Goal: Complete application form

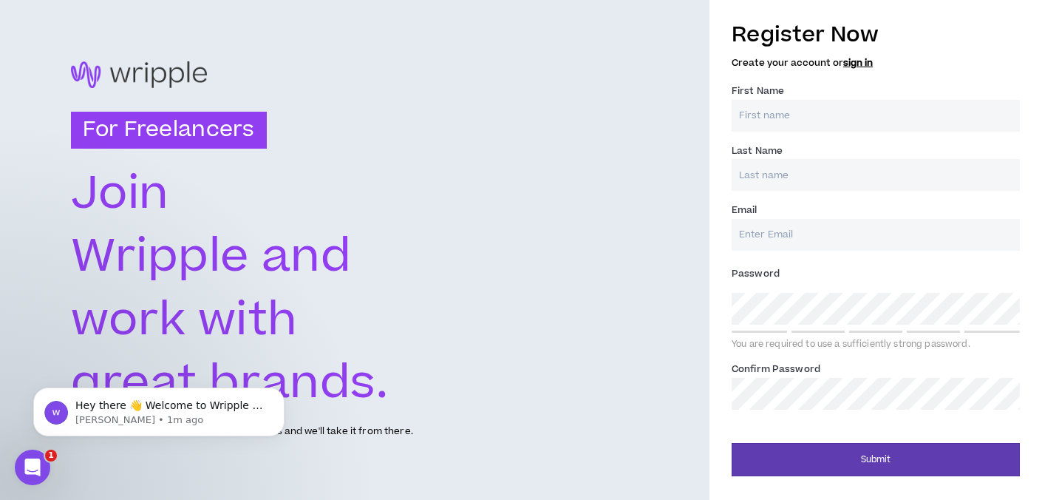
click at [815, 118] on input "First Name *" at bounding box center [876, 116] width 288 height 32
type input "Crystal"
click at [803, 178] on input "Last Name *" at bounding box center [876, 175] width 288 height 32
type input "[PERSON_NAME]"
click at [805, 233] on input "Email *" at bounding box center [876, 235] width 288 height 32
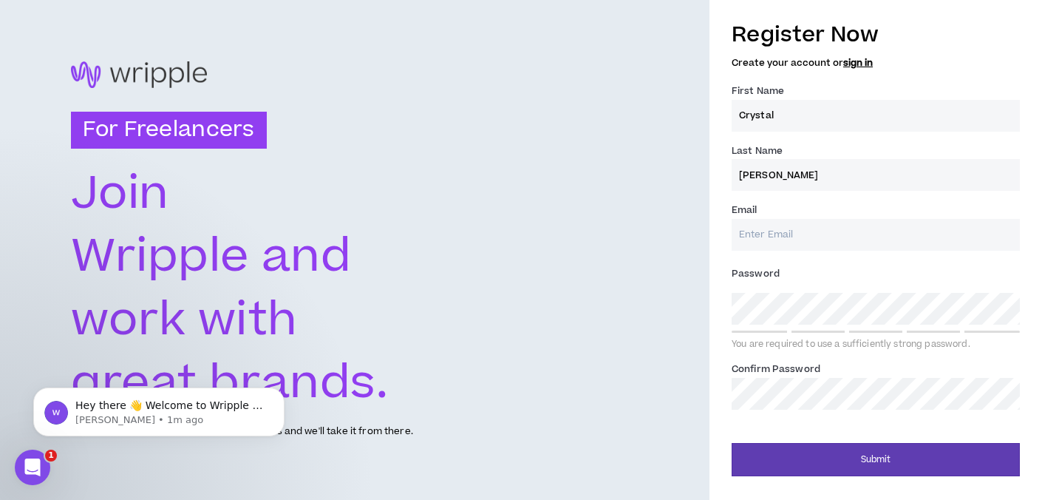
type input "[EMAIL_ADDRESS][DOMAIN_NAME]"
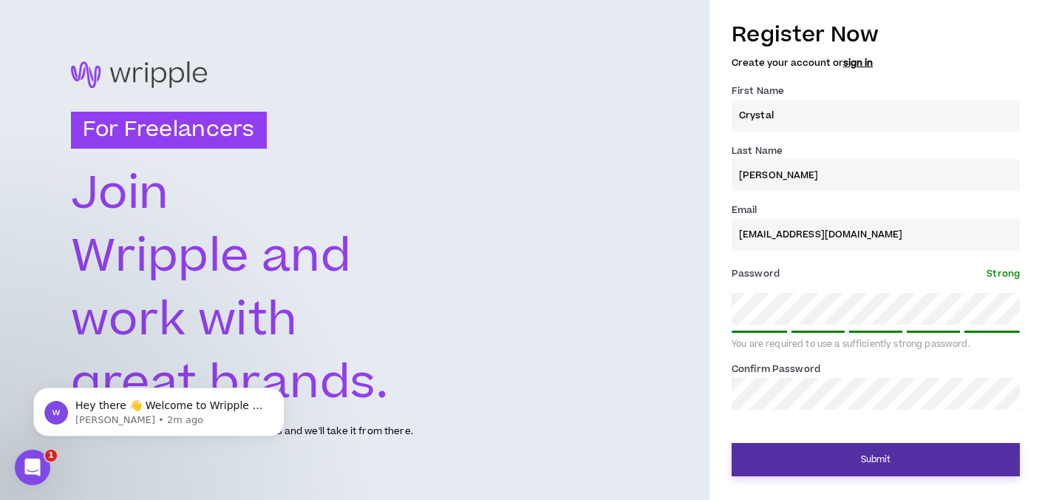
click at [882, 460] on button "Submit" at bounding box center [876, 459] width 288 height 33
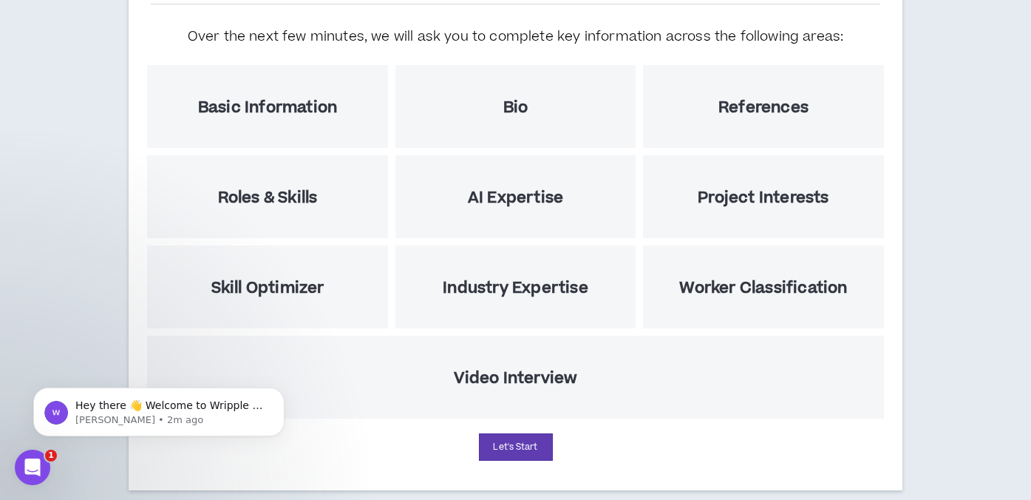
scroll to position [194, 0]
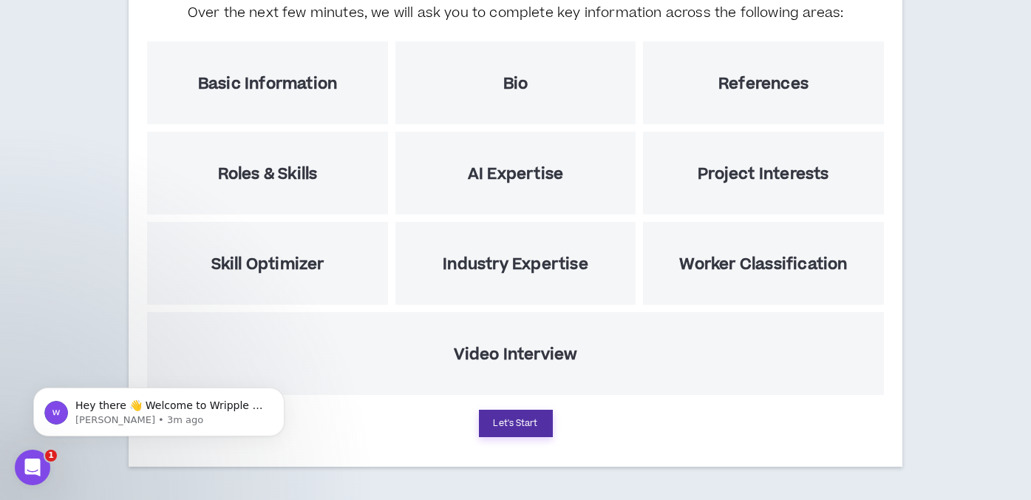
click at [524, 427] on button "Let's Start" at bounding box center [516, 423] width 74 height 27
select select "US"
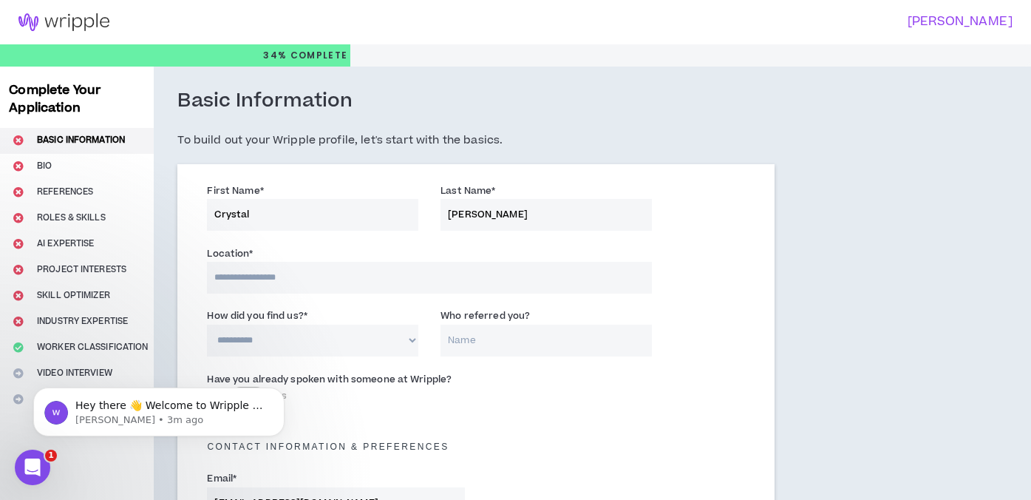
click at [367, 290] on input at bounding box center [429, 278] width 445 height 32
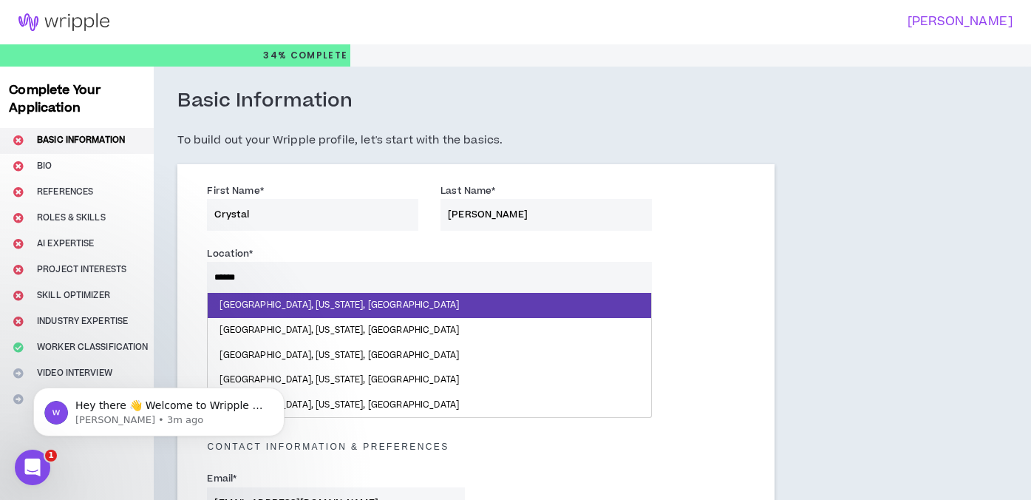
type input "*****"
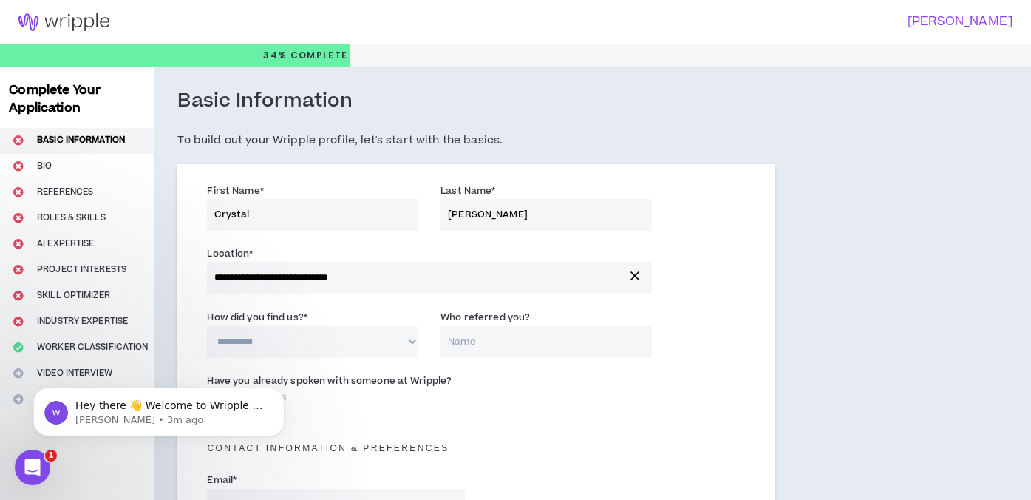
click at [409, 343] on select "**********" at bounding box center [312, 342] width 211 height 32
select select "*"
click at [284, 392] on button "Dismiss notification" at bounding box center [280, 391] width 19 height 19
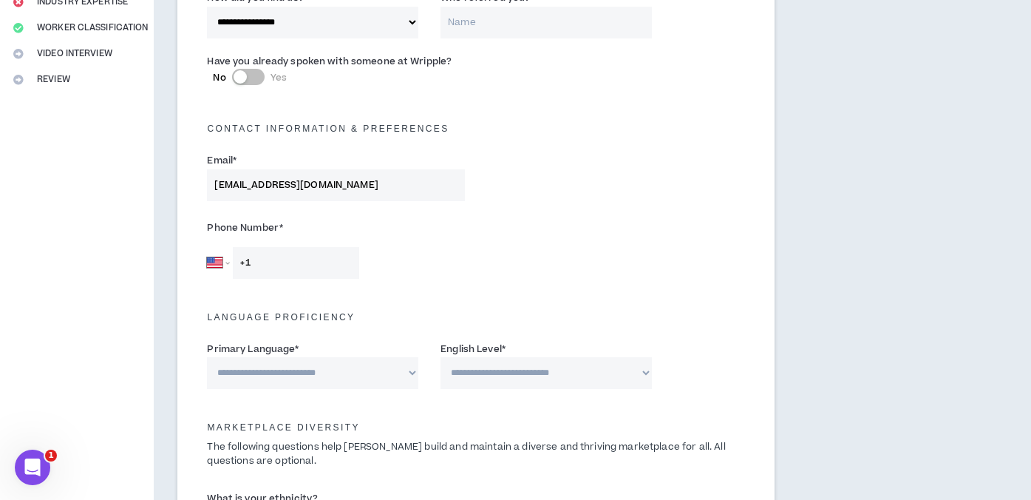
scroll to position [359, 0]
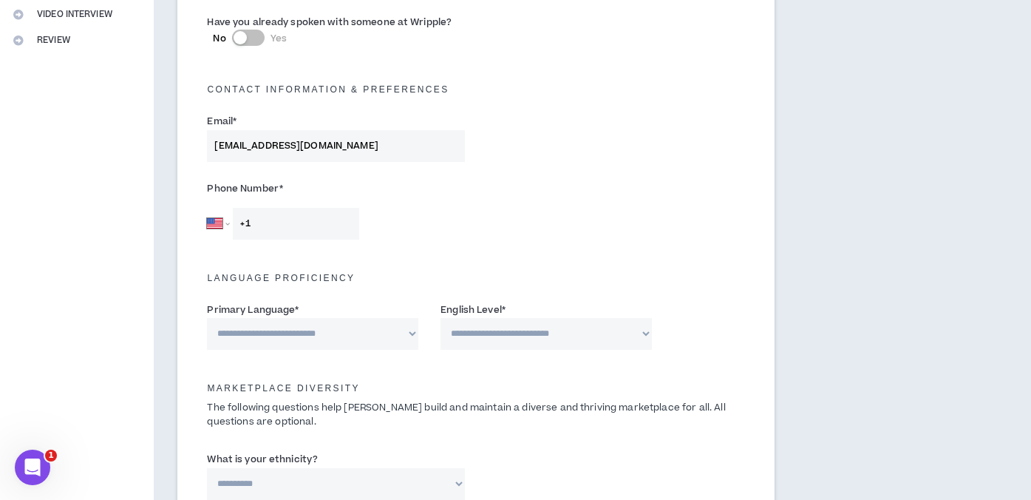
click at [296, 228] on input "+1" at bounding box center [296, 224] width 126 height 32
type input "[PHONE_NUMBER]"
click at [407, 336] on select "**********" at bounding box center [312, 334] width 211 height 32
select select "*******"
click at [516, 334] on select "**********" at bounding box center [546, 334] width 211 height 32
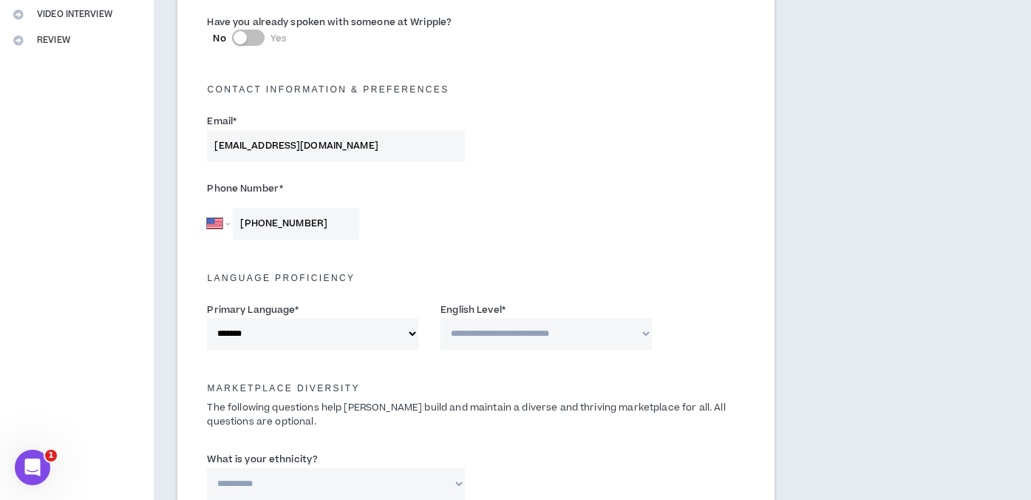
select select "*"
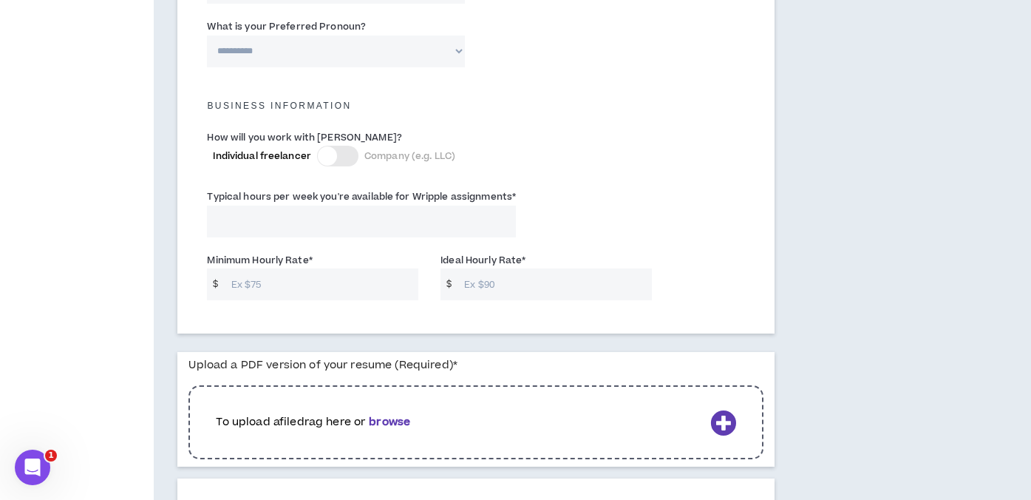
scroll to position [985, 0]
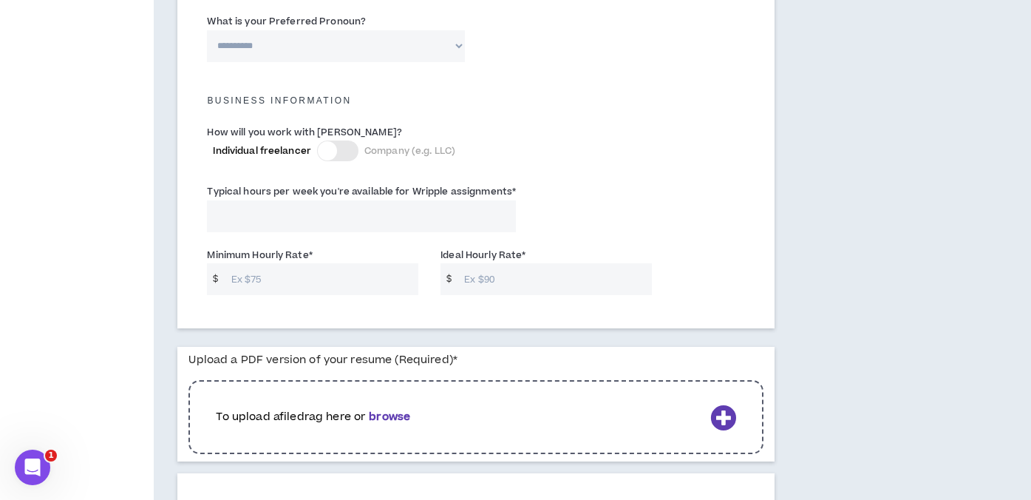
click at [240, 217] on input "Typical hours per week you're available for Wripple assignments *" at bounding box center [361, 216] width 309 height 32
type input "20"
click at [298, 279] on input "Minimum Hourly Rate *" at bounding box center [321, 279] width 195 height 32
type input "7"
type input "75"
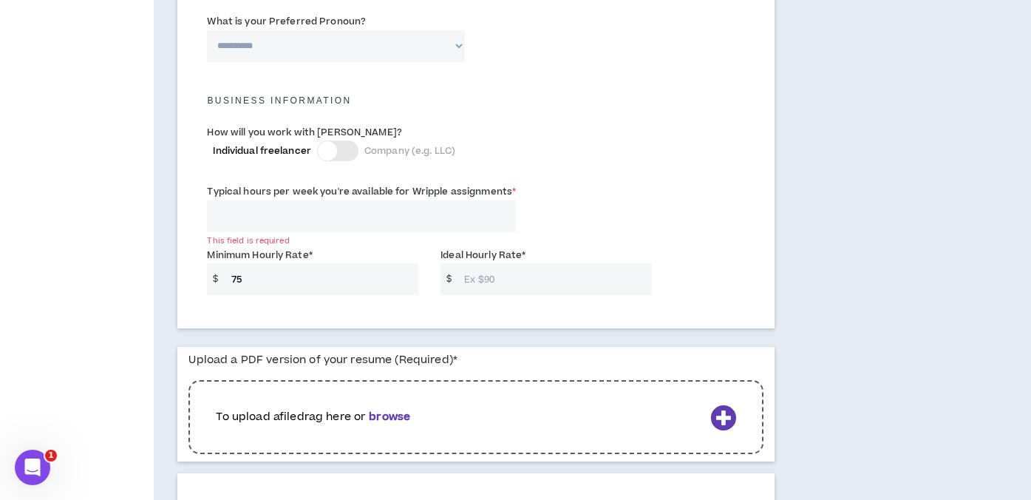
click at [503, 277] on input "Ideal Hourly Rate *" at bounding box center [554, 279] width 195 height 32
type input "95"
click at [728, 280] on div "Minimum Hourly Rate * $ 75 Ideal Hourly Rate * $ 95" at bounding box center [476, 274] width 560 height 63
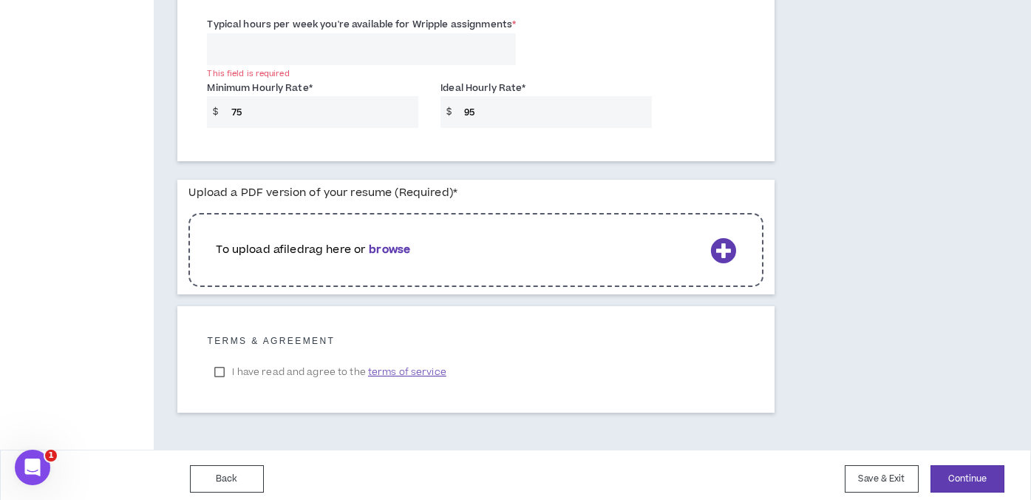
scroll to position [1161, 0]
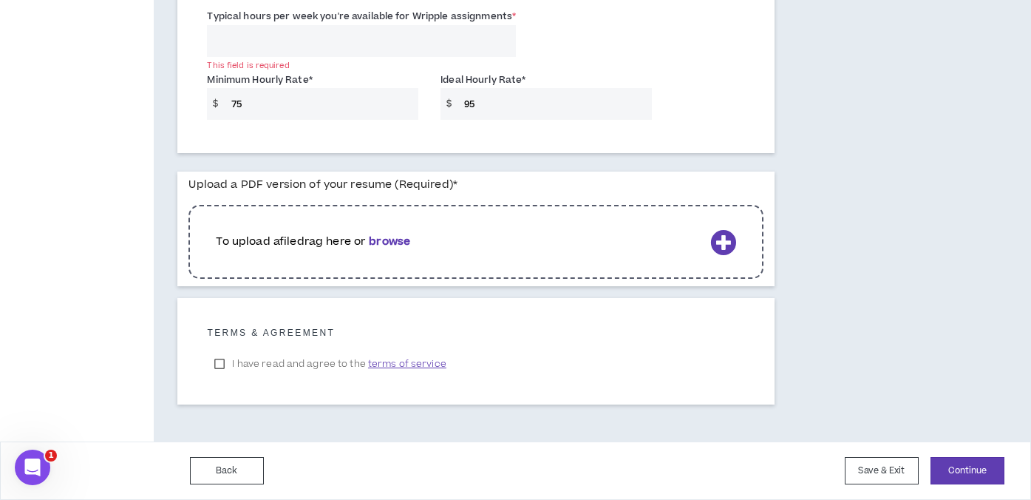
click at [398, 237] on b "browse" at bounding box center [389, 242] width 41 height 16
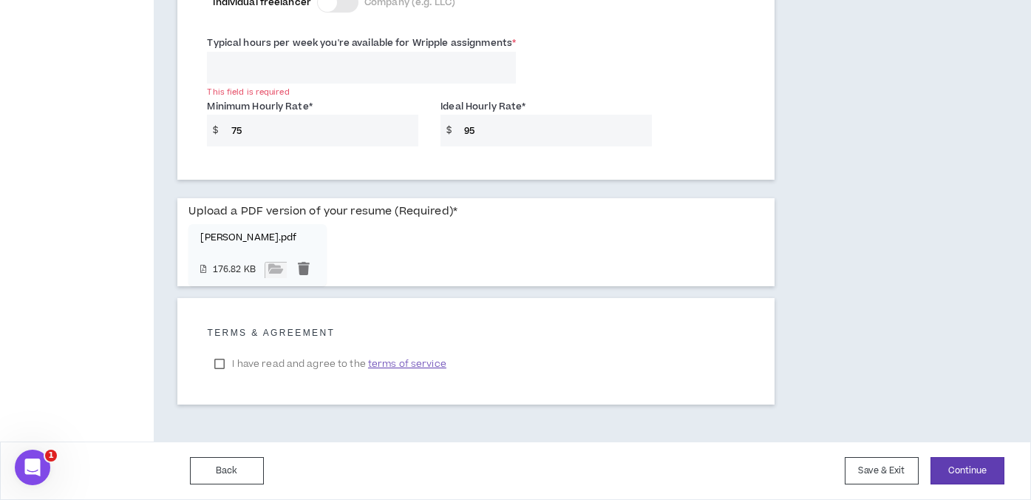
scroll to position [1134, 0]
click at [305, 268] on div at bounding box center [304, 270] width 22 height 16
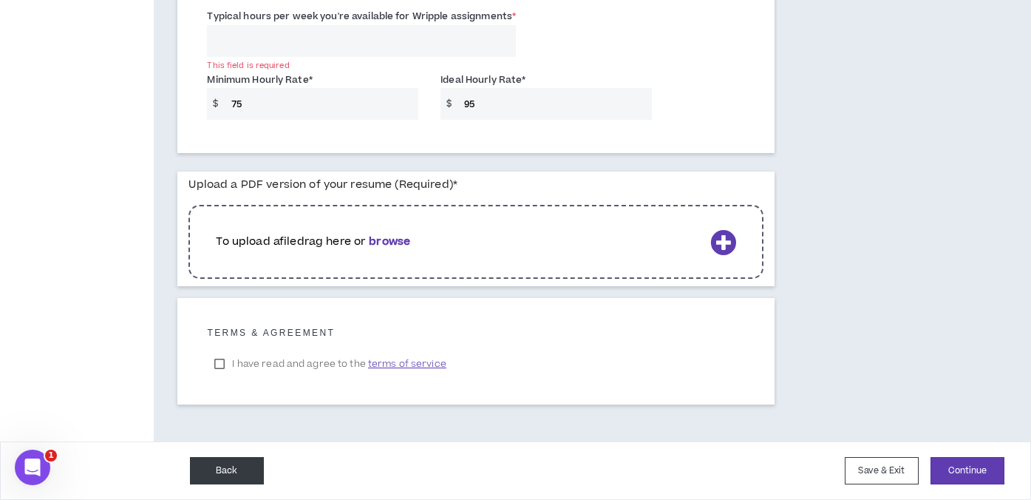
click at [243, 478] on button "Back" at bounding box center [227, 470] width 74 height 27
